Goal: Information Seeking & Learning: Learn about a topic

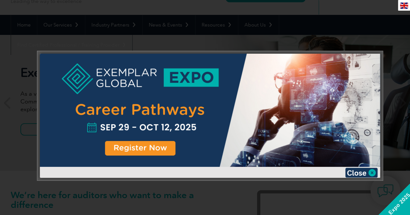
scroll to position [65, 0]
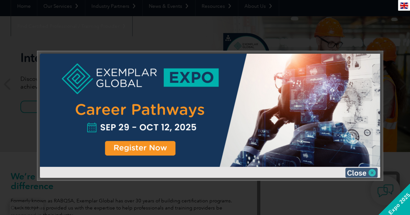
click at [372, 171] on img at bounding box center [361, 173] width 32 height 10
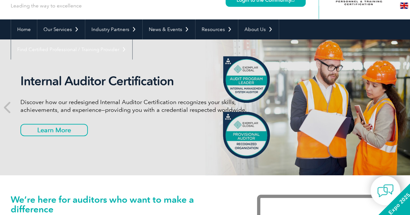
scroll to position [32, 0]
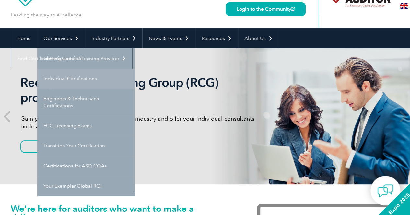
click at [76, 79] on link "Individual Certifications" at bounding box center [85, 79] width 97 height 20
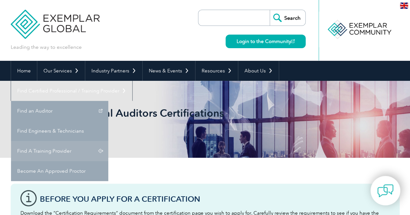
click at [108, 141] on link "Find A Training Provider" at bounding box center [59, 151] width 97 height 20
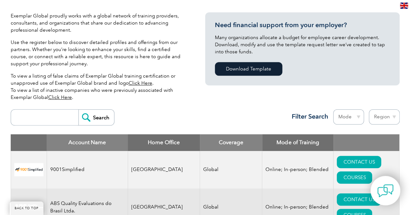
scroll to position [162, 0]
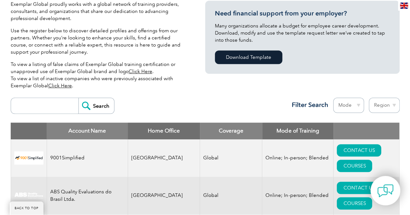
click at [393, 107] on select "Region [GEOGRAPHIC_DATA] [GEOGRAPHIC_DATA] [GEOGRAPHIC_DATA] [GEOGRAPHIC_DATA] …" at bounding box center [384, 105] width 31 height 15
select select "[GEOGRAPHIC_DATA]"
click at [369, 98] on select "Region [GEOGRAPHIC_DATA] [GEOGRAPHIC_DATA] [GEOGRAPHIC_DATA] [GEOGRAPHIC_DATA] …" at bounding box center [384, 105] width 31 height 15
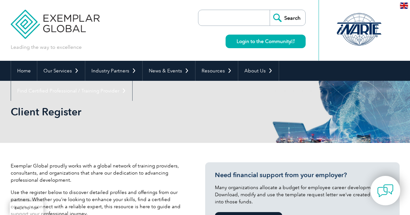
select select "India"
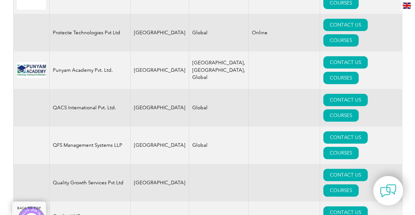
scroll to position [1294, 0]
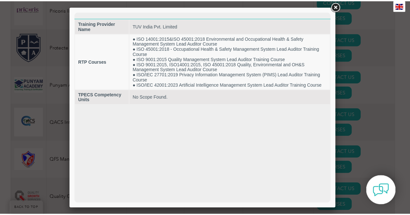
scroll to position [0, 0]
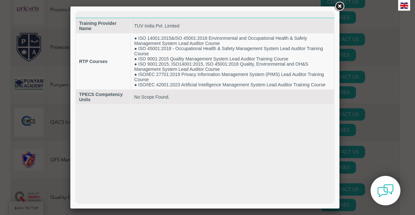
click at [341, 6] on link at bounding box center [339, 7] width 12 height 12
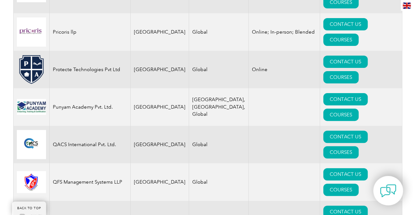
scroll to position [1262, 0]
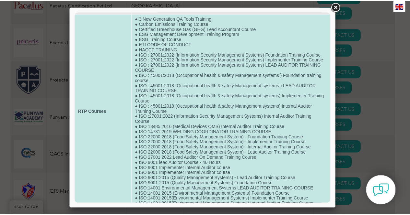
scroll to position [0, 0]
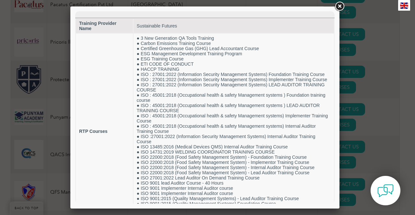
click at [341, 5] on link at bounding box center [339, 7] width 12 height 12
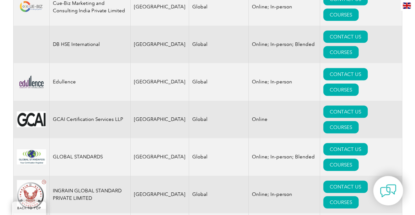
scroll to position [646, 0]
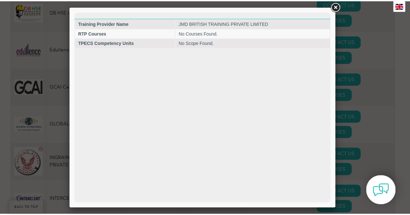
scroll to position [0, 0]
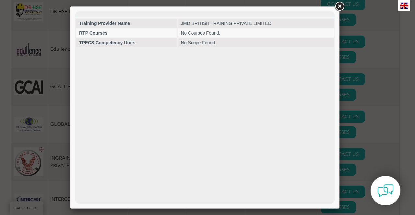
click at [340, 6] on link at bounding box center [339, 7] width 12 height 12
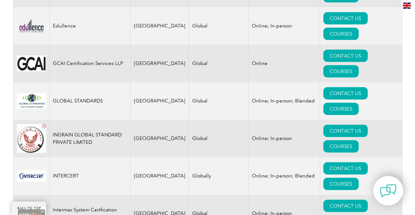
scroll to position [711, 0]
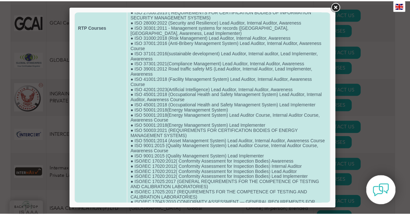
scroll to position [275, 0]
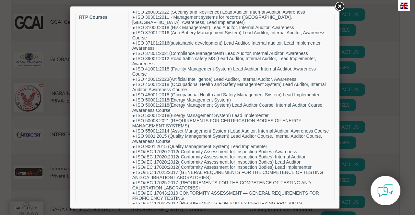
click at [342, 6] on link at bounding box center [339, 7] width 12 height 12
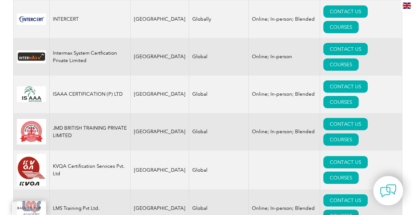
scroll to position [841, 0]
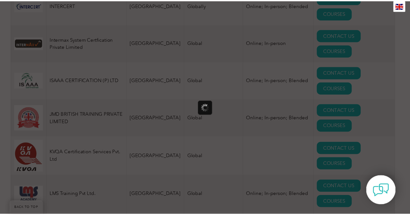
scroll to position [0, 0]
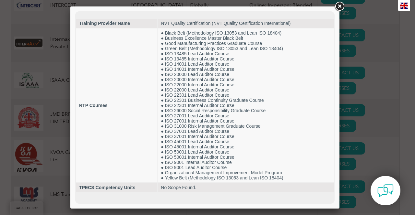
click at [339, 7] on link at bounding box center [339, 7] width 12 height 12
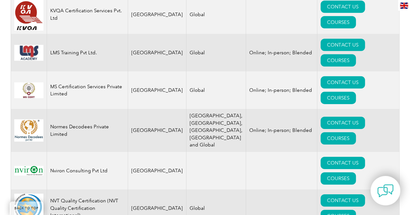
scroll to position [1003, 0]
